Goal: Task Accomplishment & Management: Use online tool/utility

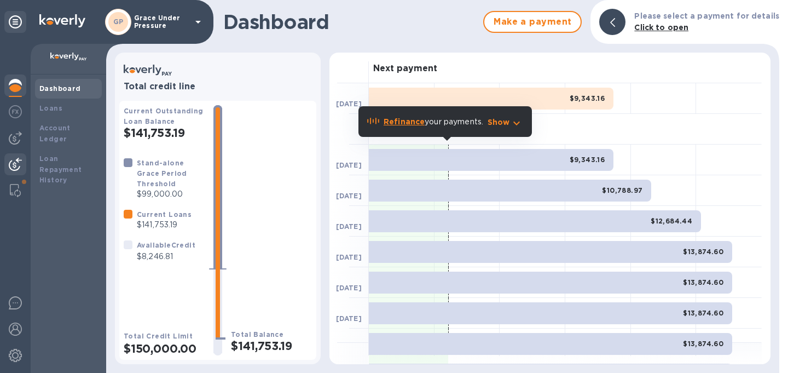
click at [16, 162] on img at bounding box center [15, 164] width 13 height 13
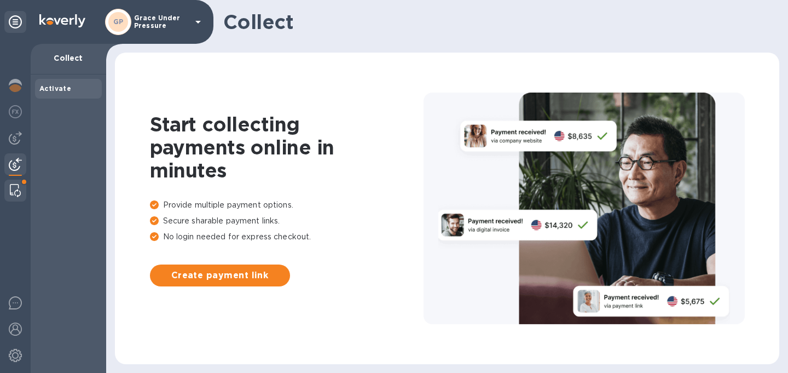
click at [15, 186] on img at bounding box center [15, 190] width 11 height 13
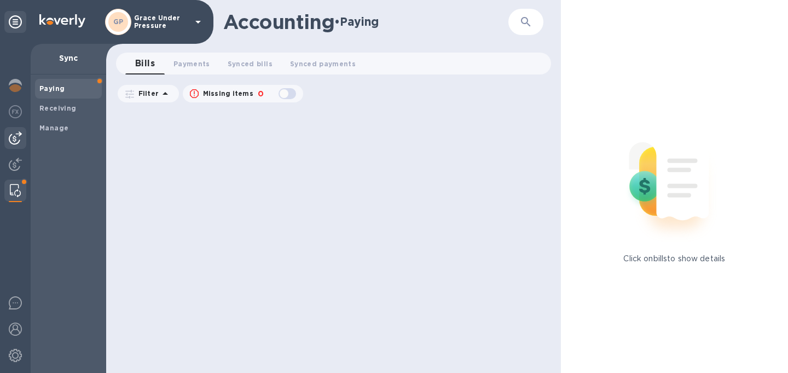
click at [13, 130] on div at bounding box center [15, 138] width 22 height 22
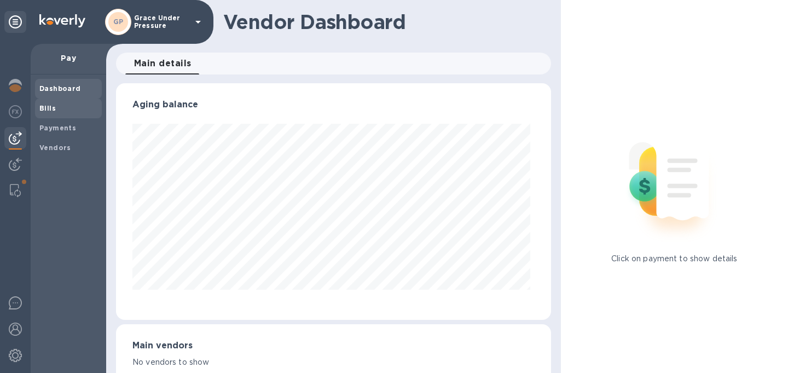
scroll to position [237, 431]
click at [50, 110] on b "Bills" at bounding box center [47, 108] width 16 height 8
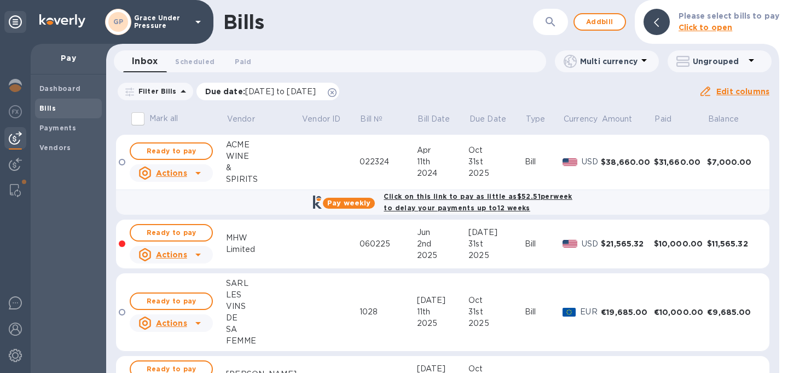
click at [337, 94] on icon at bounding box center [332, 92] width 9 height 9
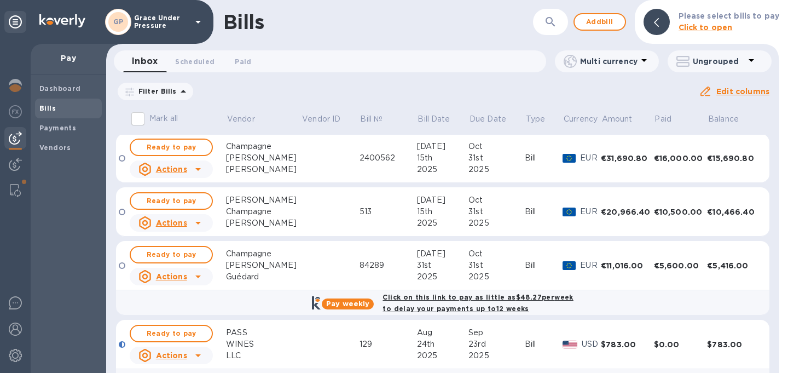
scroll to position [360, 0]
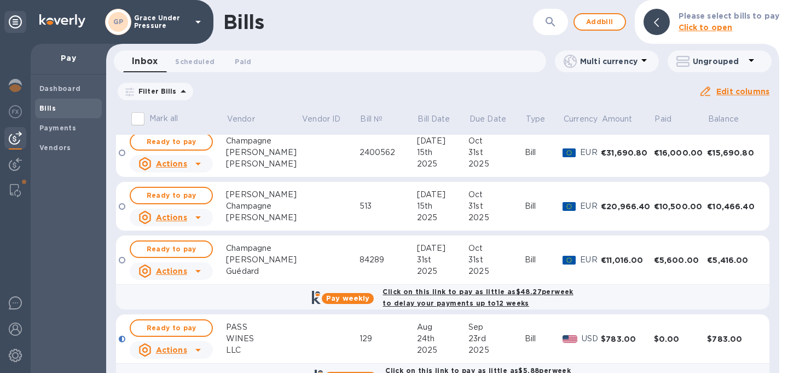
click at [314, 267] on td at bounding box center [330, 259] width 58 height 49
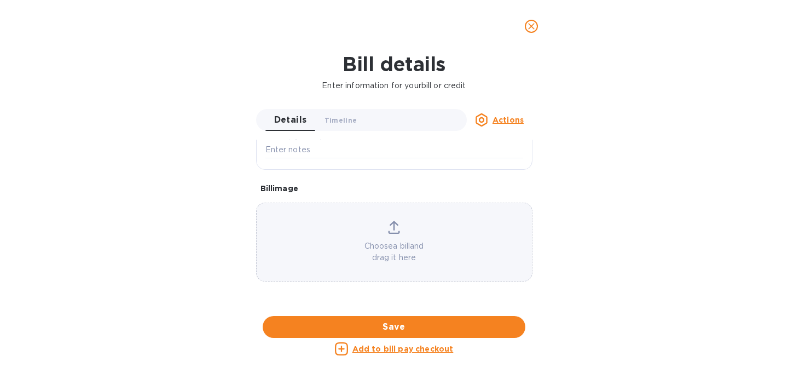
scroll to position [465, 0]
click at [410, 308] on div at bounding box center [394, 316] width 277 height 17
